Goal: Go to known website: Access a specific website the user already knows

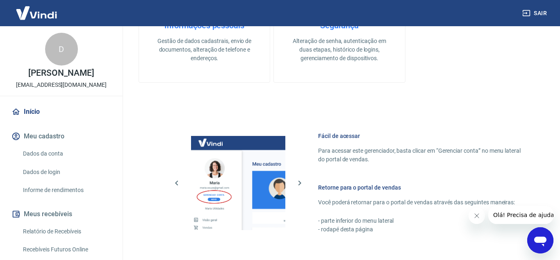
scroll to position [478, 0]
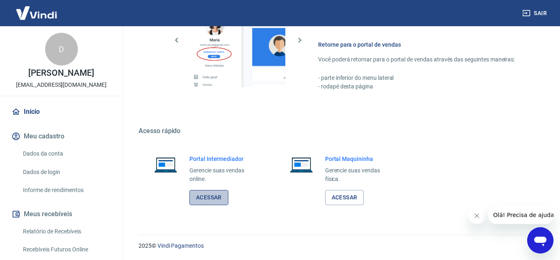
click at [222, 202] on link "Acessar" at bounding box center [208, 197] width 39 height 15
